Goal: Transaction & Acquisition: Purchase product/service

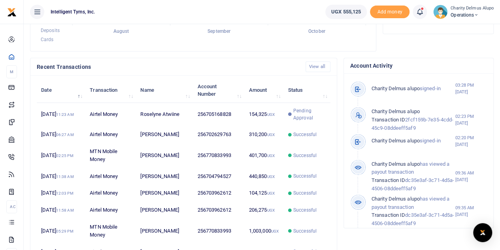
scroll to position [210, 0]
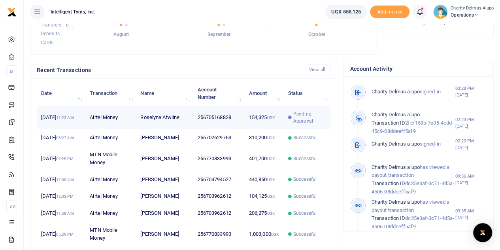
click at [237, 125] on td "256705168828" at bounding box center [218, 117] width 51 height 23
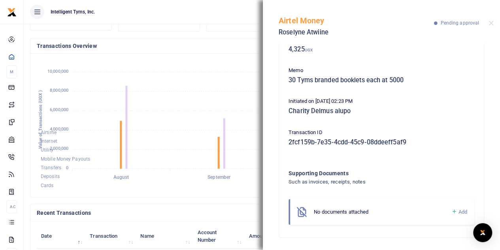
scroll to position [0, 0]
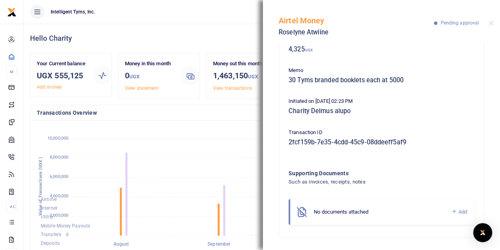
click at [440, 21] on p "Pending approval" at bounding box center [456, 23] width 45 height 8
click at [316, 48] on h5 "4,325 UGX" at bounding box center [382, 49] width 186 height 8
click at [489, 23] on button "Close" at bounding box center [491, 23] width 5 height 5
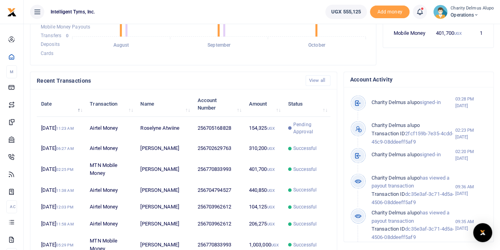
scroll to position [198, 0]
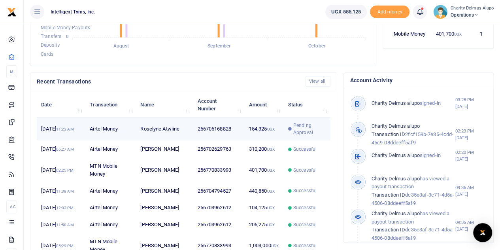
drag, startPoint x: 295, startPoint y: 135, endPoint x: 275, endPoint y: 131, distance: 20.5
click at [275, 131] on td "154,325 UGX" at bounding box center [263, 128] width 39 height 23
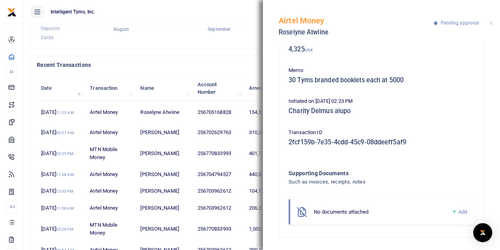
scroll to position [236, 0]
click at [459, 214] on span "Add" at bounding box center [463, 212] width 9 height 6
click at [492, 23] on button "Close" at bounding box center [491, 23] width 5 height 5
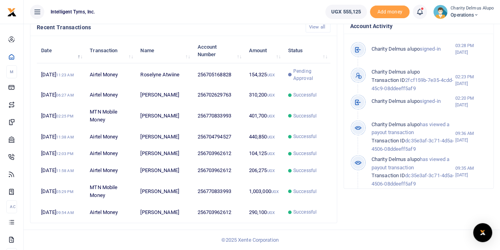
scroll to position [237, 0]
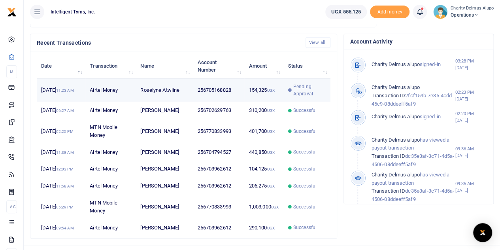
click at [301, 95] on span "Pending Approval" at bounding box center [310, 90] width 33 height 14
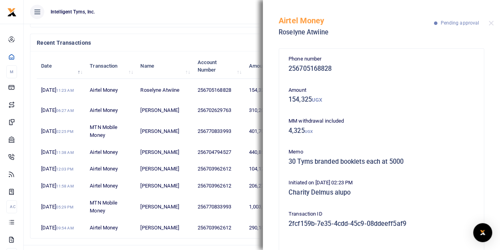
scroll to position [81, 0]
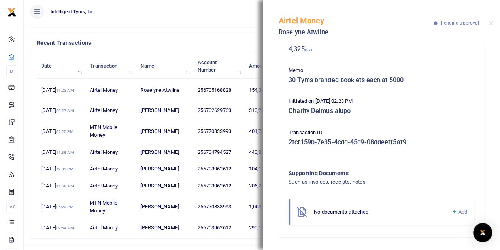
click at [488, 22] on div "Airtel Money Roselyne Atwiine Pending approval" at bounding box center [381, 22] width 237 height 44
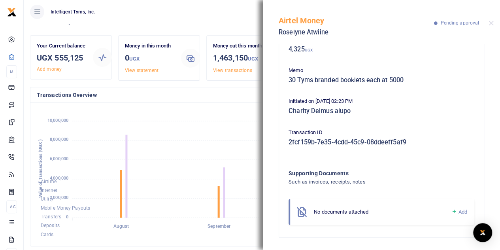
scroll to position [0, 0]
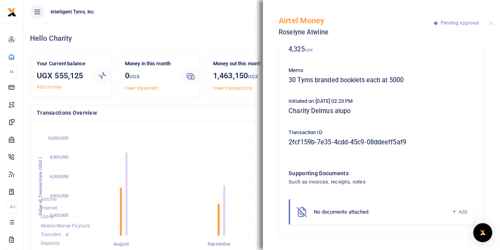
click at [393, 91] on div "Phone number 256705168828 Amount 154,325 UGX MM withdrawal included 4,325 UGX M…" at bounding box center [382, 101] width 192 height 257
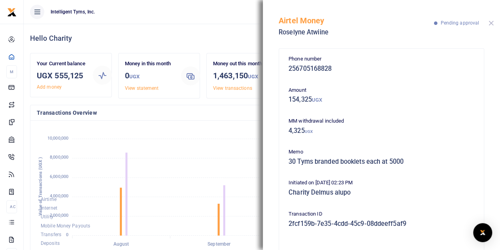
click at [491, 21] on button "Close" at bounding box center [491, 23] width 5 height 5
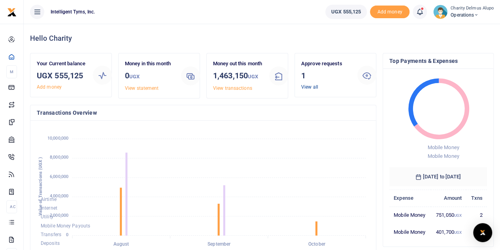
click at [310, 88] on link "View all" at bounding box center [309, 87] width 17 height 6
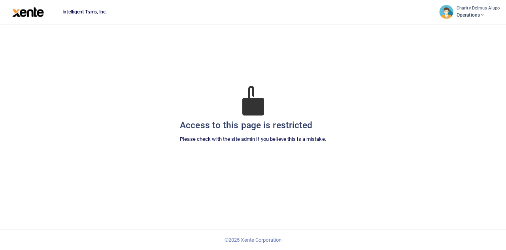
click at [27, 13] on img at bounding box center [28, 12] width 32 height 10
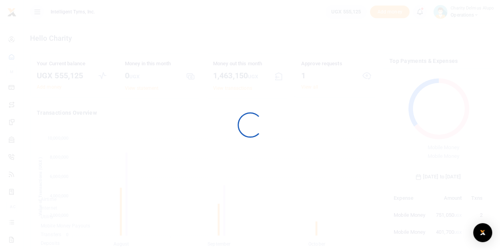
click at [76, 13] on div at bounding box center [250, 125] width 500 height 250
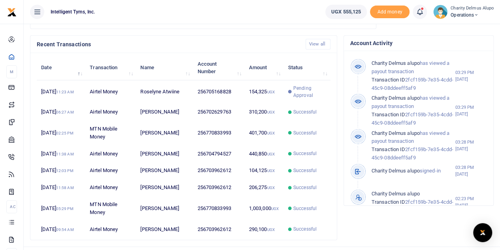
scroll to position [236, 0]
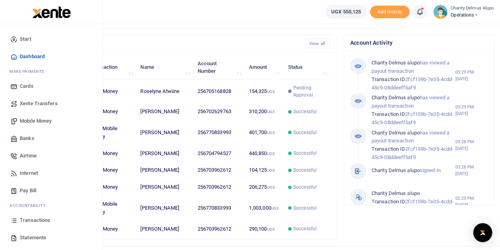
click at [39, 114] on link "Mobile Money" at bounding box center [51, 120] width 90 height 17
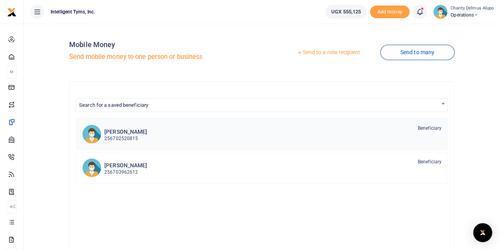
click at [151, 138] on div "Stella Okwadi 256702520815 Beneficiary" at bounding box center [272, 134] width 337 height 18
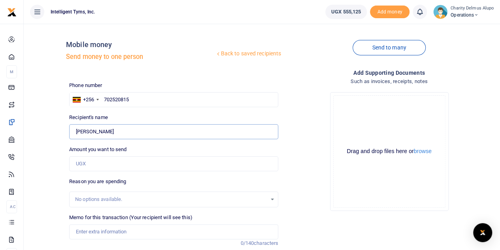
click at [96, 131] on input "[PERSON_NAME]" at bounding box center [173, 131] width 209 height 15
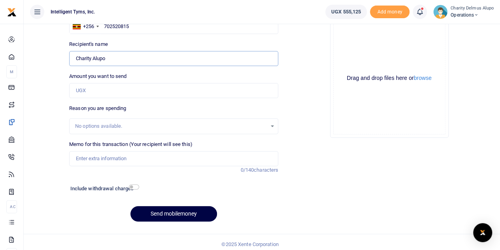
scroll to position [77, 0]
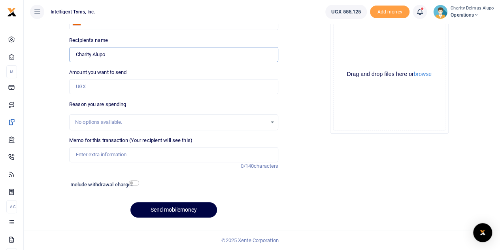
type input "Charity Alupo"
click at [113, 82] on input "Amount you want to send" at bounding box center [173, 86] width 209 height 15
type input "200,000"
click at [127, 121] on div "No options available." at bounding box center [171, 122] width 192 height 8
click at [124, 152] on input "Memo for this transaction (Your recipient will see this)" at bounding box center [173, 154] width 209 height 15
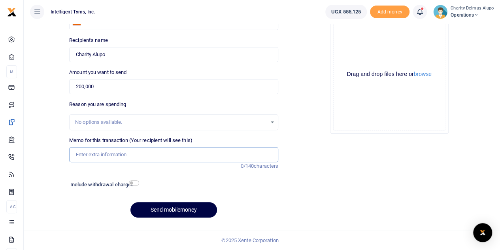
click at [124, 152] on input "Memo for this transaction (Your recipient will see this)" at bounding box center [173, 154] width 209 height 15
click at [149, 155] on input "Memo for this transaction (Your recipient will see this)" at bounding box center [173, 154] width 209 height 15
click at [133, 152] on input "Memo for this transaction (Your recipient will see this)" at bounding box center [173, 154] width 209 height 15
type input "t"
click at [76, 154] on input "Tyms branded booklets" at bounding box center [173, 154] width 209 height 15
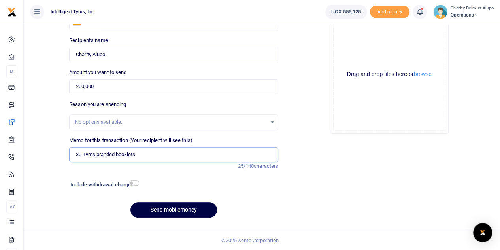
click at [146, 154] on input "30 Tyms branded booklets" at bounding box center [173, 154] width 209 height 15
type input "30 Tyms branded booklets at 5000 each plus logistics"
click at [182, 208] on button "Send mobilemoney" at bounding box center [174, 209] width 87 height 15
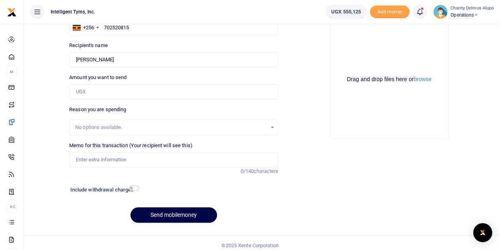
scroll to position [73, 0]
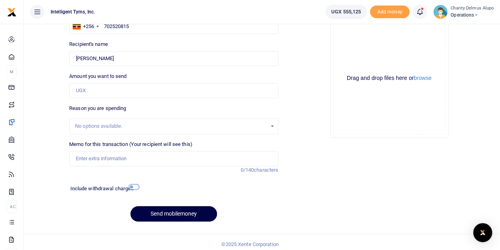
click at [131, 186] on input "checkbox" at bounding box center [134, 186] width 10 height 5
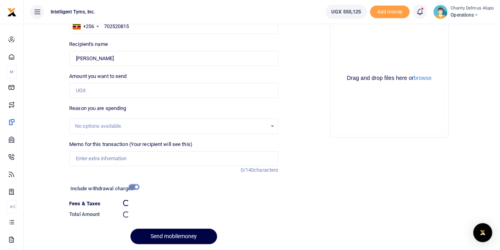
checkbox input "false"
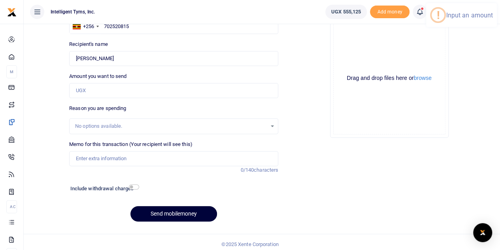
click at [163, 212] on button "Send mobilemoney" at bounding box center [174, 213] width 87 height 15
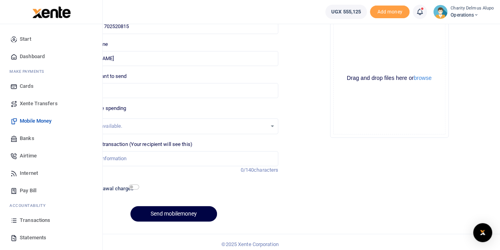
click at [31, 219] on span "Transactions" at bounding box center [35, 220] width 30 height 8
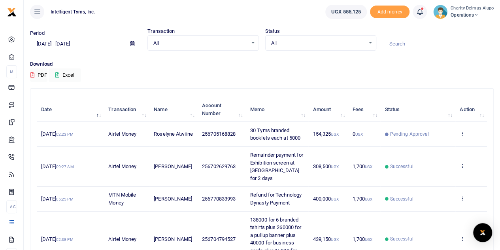
scroll to position [29, 0]
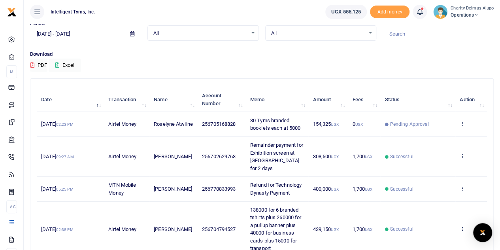
scroll to position [40, 0]
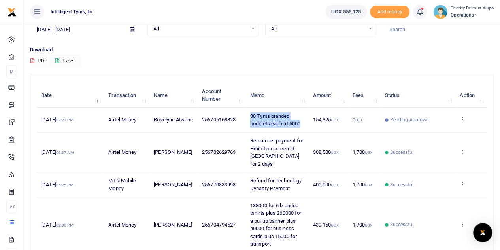
drag, startPoint x: 251, startPoint y: 113, endPoint x: 303, endPoint y: 123, distance: 53.1
click at [303, 123] on td "30 Tyms branded booklets each at 5000" at bounding box center [277, 120] width 63 height 25
copy span "30 Tyms branded booklets each at 5000"
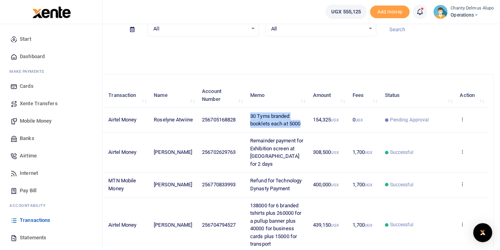
click at [36, 117] on span "Mobile Money" at bounding box center [36, 121] width 32 height 8
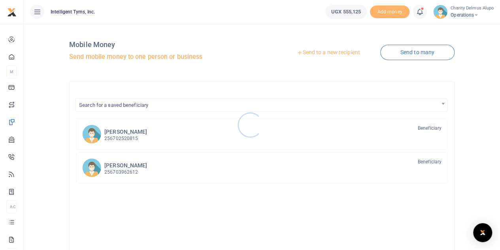
click at [143, 131] on div at bounding box center [250, 125] width 500 height 250
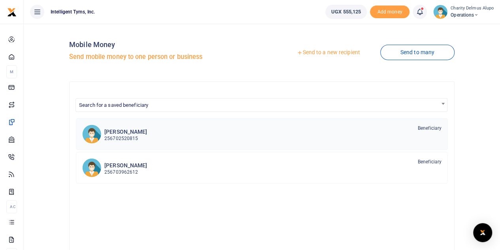
click at [119, 135] on p "256702520815" at bounding box center [125, 139] width 43 height 8
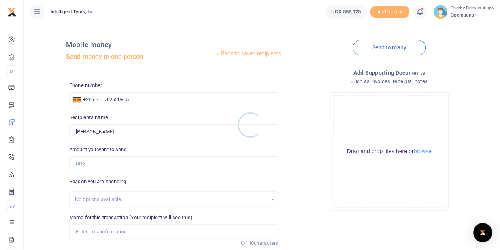
click at [115, 131] on div at bounding box center [250, 125] width 500 height 250
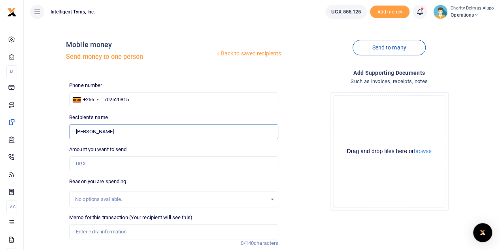
click at [115, 131] on input "[PERSON_NAME]" at bounding box center [173, 131] width 209 height 15
type input "S"
type input "Charity Alupo"
click at [102, 157] on input "Amount you want to send" at bounding box center [173, 163] width 209 height 15
type input "200,000"
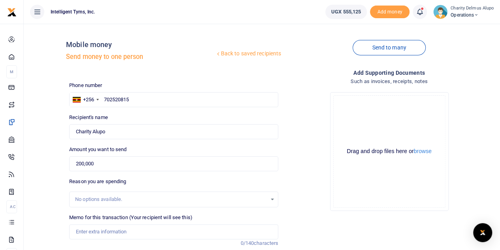
click at [128, 197] on div "No options available." at bounding box center [171, 199] width 192 height 8
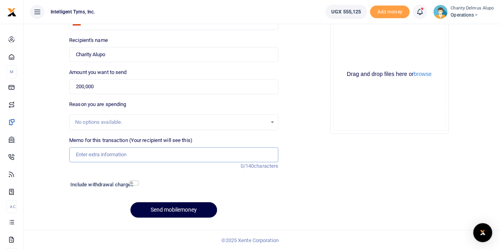
click at [137, 158] on input "Memo for this transaction (Your recipient will see this)" at bounding box center [173, 154] width 209 height 15
paste input "30 Tyms branded booklets each at 5000"
type input "30 Tyms branded booklets each at 5000 plus logistics"
click at [133, 183] on input "checkbox" at bounding box center [134, 182] width 10 height 5
checkbox input "true"
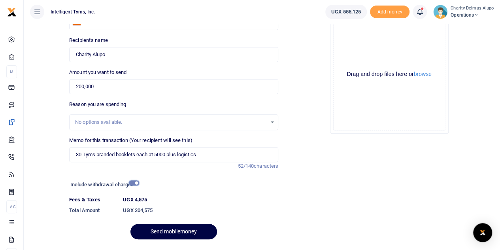
scroll to position [99, 0]
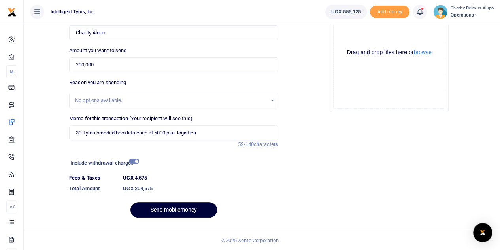
click at [165, 205] on button "Send mobilemoney" at bounding box center [174, 209] width 87 height 15
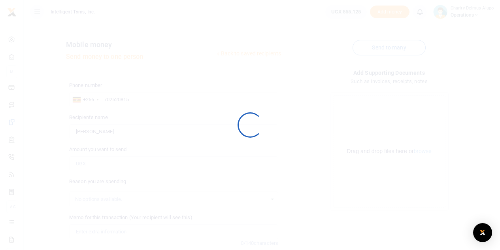
scroll to position [77, 0]
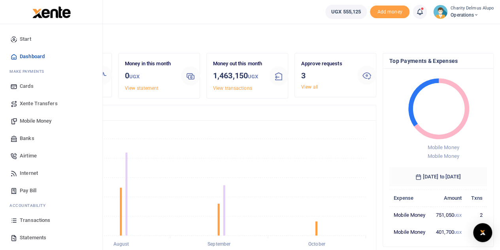
click at [40, 118] on span "Mobile Money" at bounding box center [36, 121] width 32 height 8
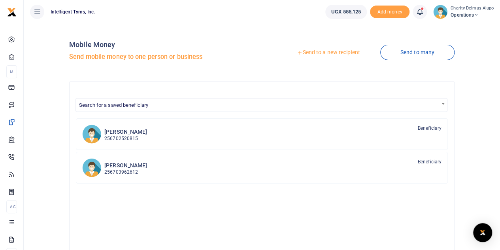
click at [328, 49] on link "Send to a new recipient" at bounding box center [328, 52] width 103 height 14
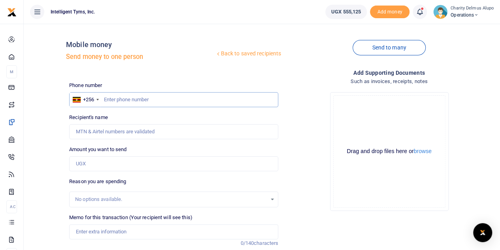
click at [142, 100] on input "text" at bounding box center [173, 99] width 209 height 15
type input "787624334"
type input "[PERSON_NAME]"
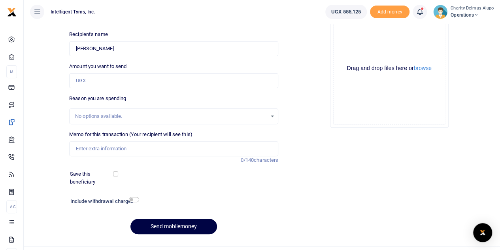
scroll to position [91, 0]
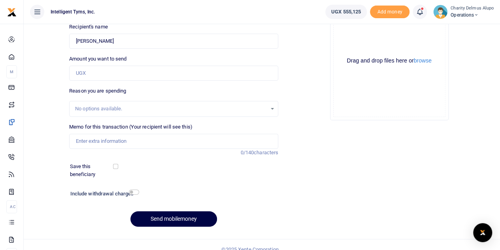
type input "787624334"
click at [152, 143] on input "Memo for this transaction (Your recipient will see this)" at bounding box center [173, 141] width 209 height 15
type input "Transport from FITSPA"
click at [126, 72] on input "Amount you want to send" at bounding box center [173, 73] width 209 height 15
type input "100,000"
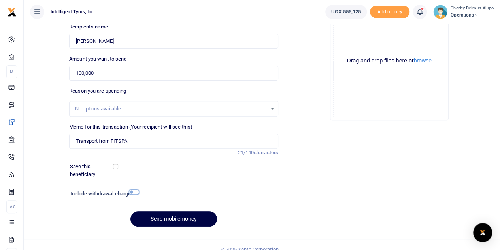
click at [134, 190] on input "checkbox" at bounding box center [134, 191] width 10 height 5
checkbox input "true"
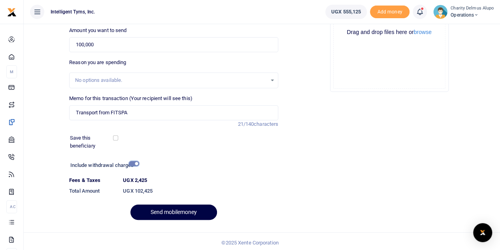
scroll to position [118, 0]
click at [135, 78] on div "No options available." at bounding box center [171, 81] width 192 height 8
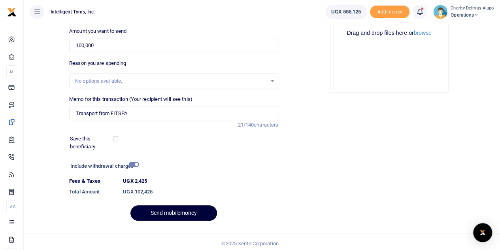
click at [174, 211] on button "Send mobilemoney" at bounding box center [174, 212] width 87 height 15
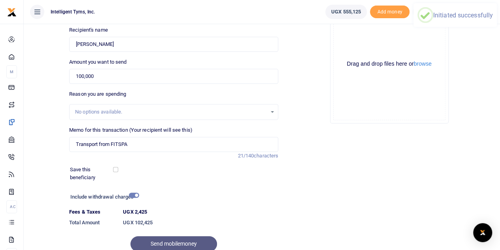
scroll to position [79, 0]
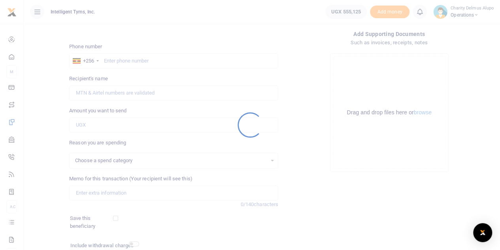
scroll to position [38, 0]
select select
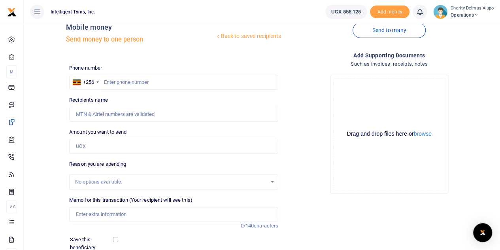
scroll to position [0, 0]
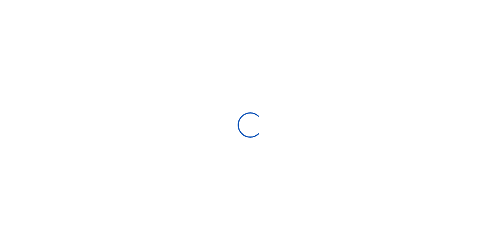
select select "Loading bundles"
select select
